Goal: Navigation & Orientation: Go to known website

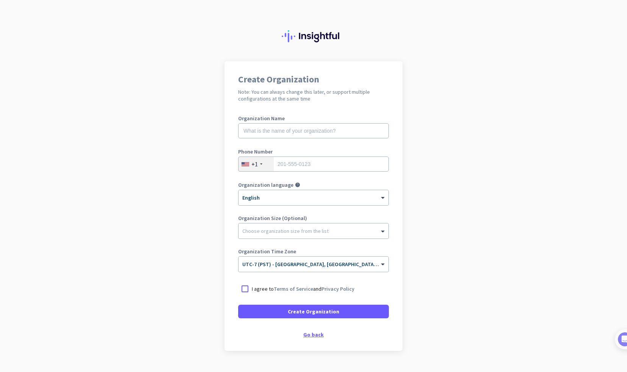
click at [303, 336] on div "Go back" at bounding box center [313, 334] width 151 height 5
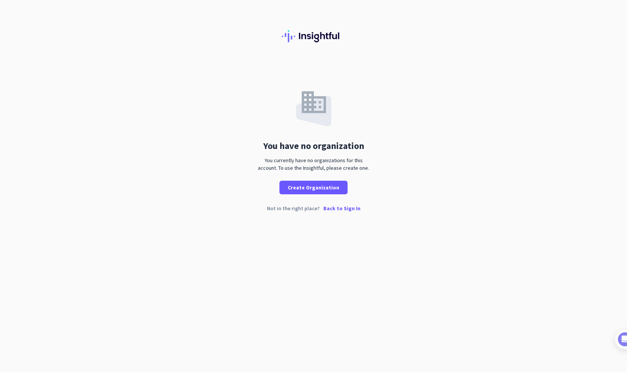
click at [337, 209] on p "Back to Sign In" at bounding box center [341, 208] width 37 height 5
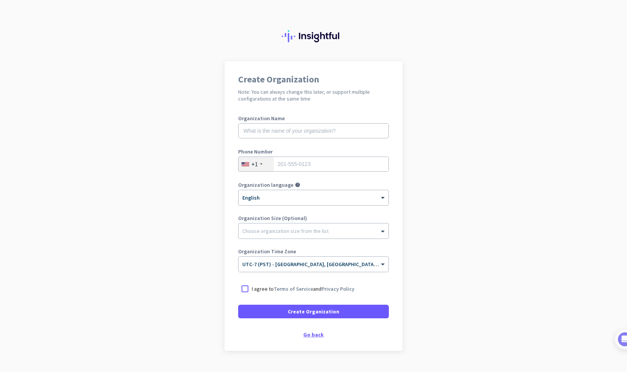
click at [318, 334] on div "Go back" at bounding box center [313, 334] width 151 height 5
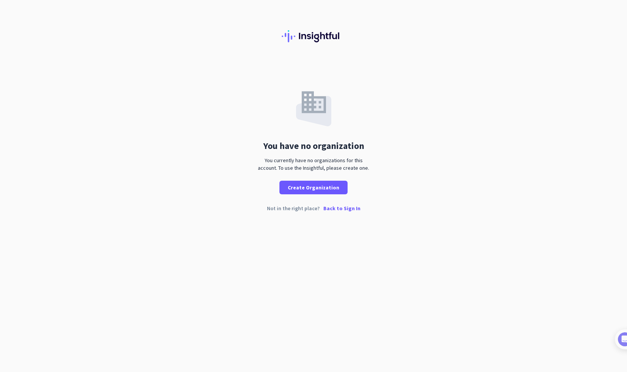
click at [317, 39] on img at bounding box center [314, 36] width 64 height 12
